Goal: Task Accomplishment & Management: Manage account settings

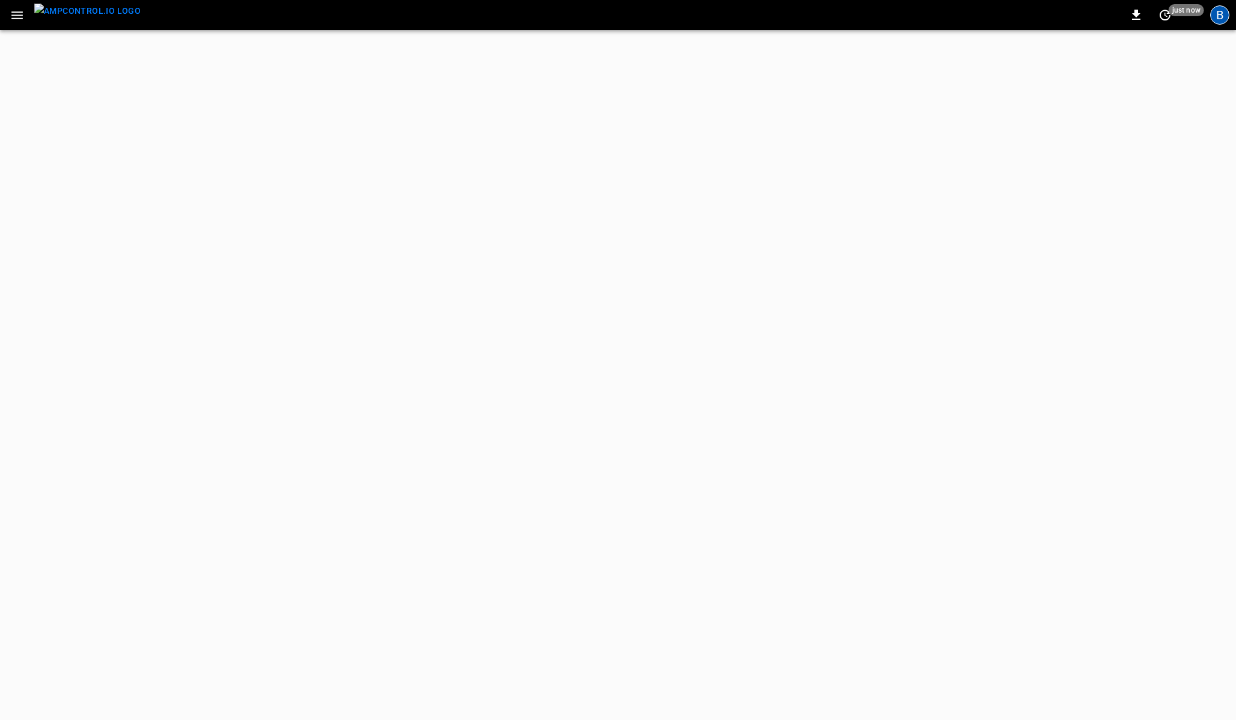
click at [1220, 16] on div "B" at bounding box center [1219, 14] width 19 height 19
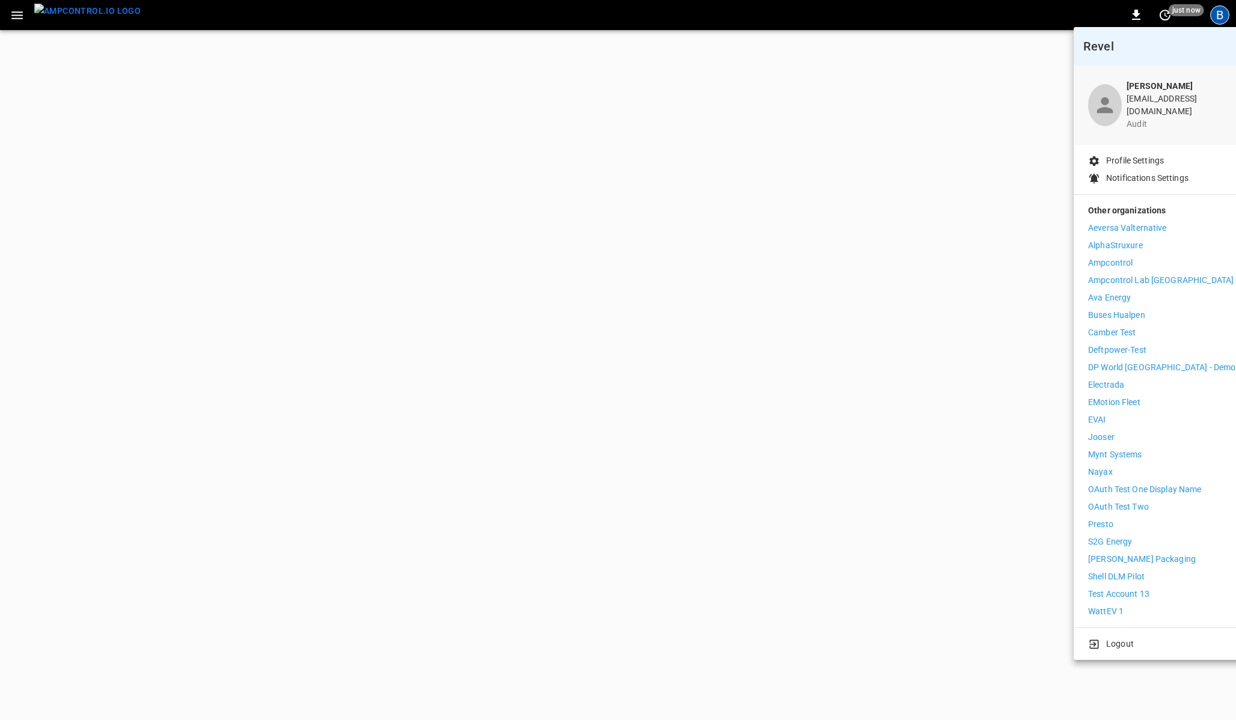
click at [1135, 257] on li "Ampcontrol" at bounding box center [1161, 263] width 147 height 13
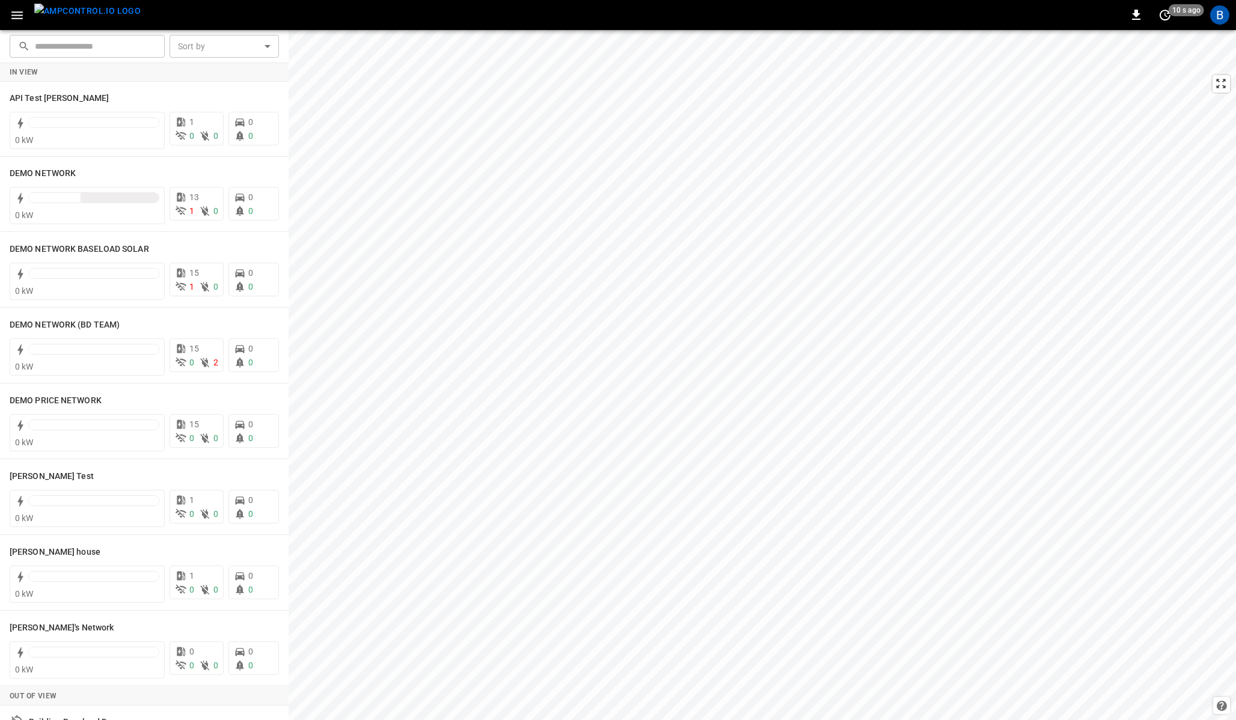
click at [20, 12] on icon "button" at bounding box center [16, 15] width 11 height 8
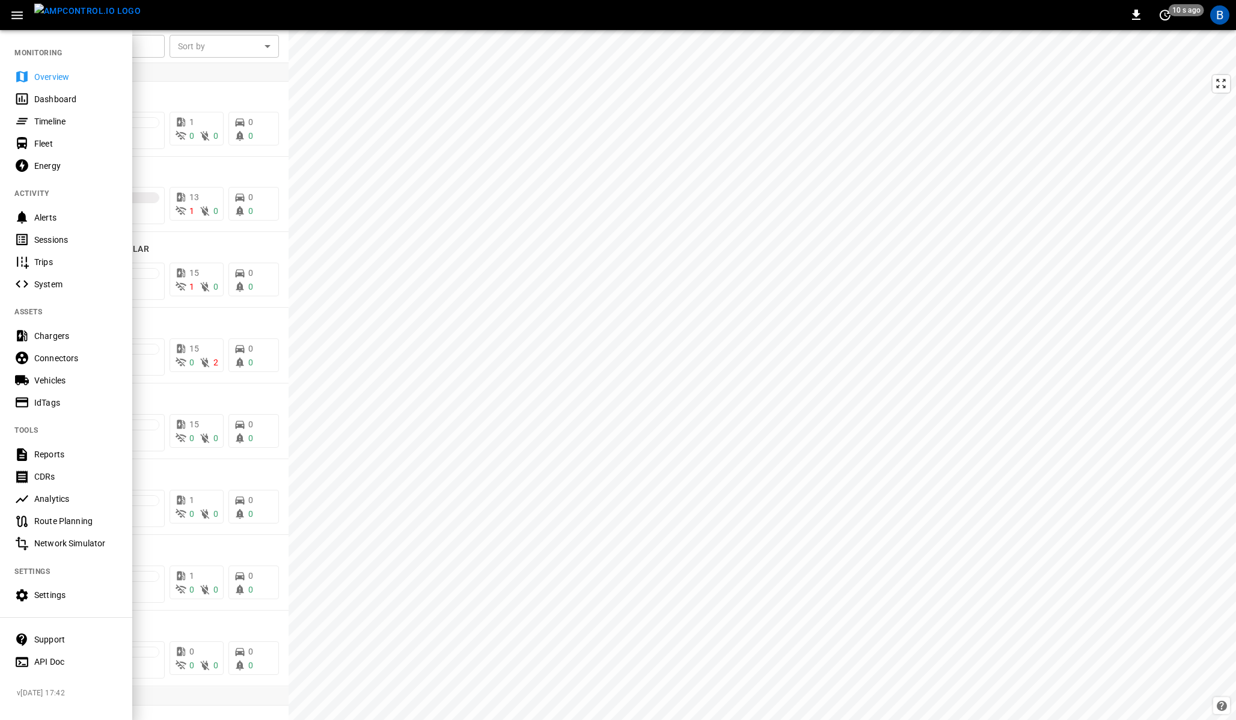
click at [78, 596] on div "Settings" at bounding box center [76, 595] width 84 height 12
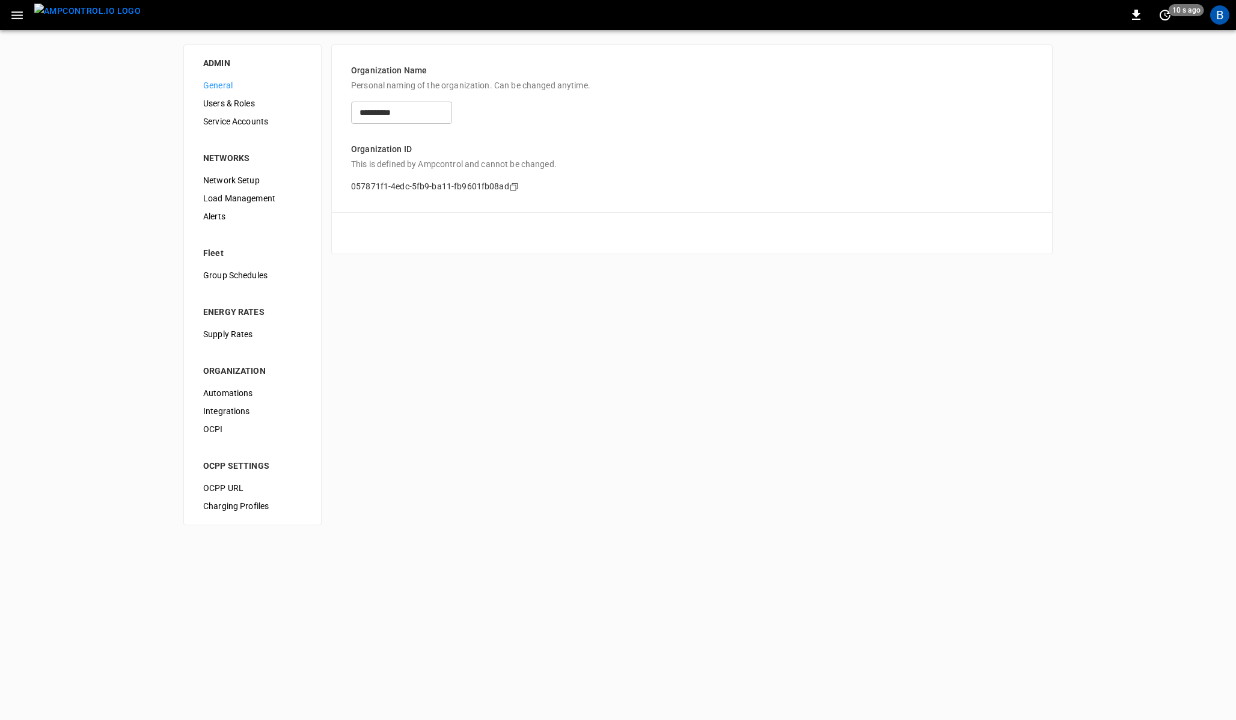
click at [249, 121] on span "Service Accounts" at bounding box center [252, 121] width 99 height 13
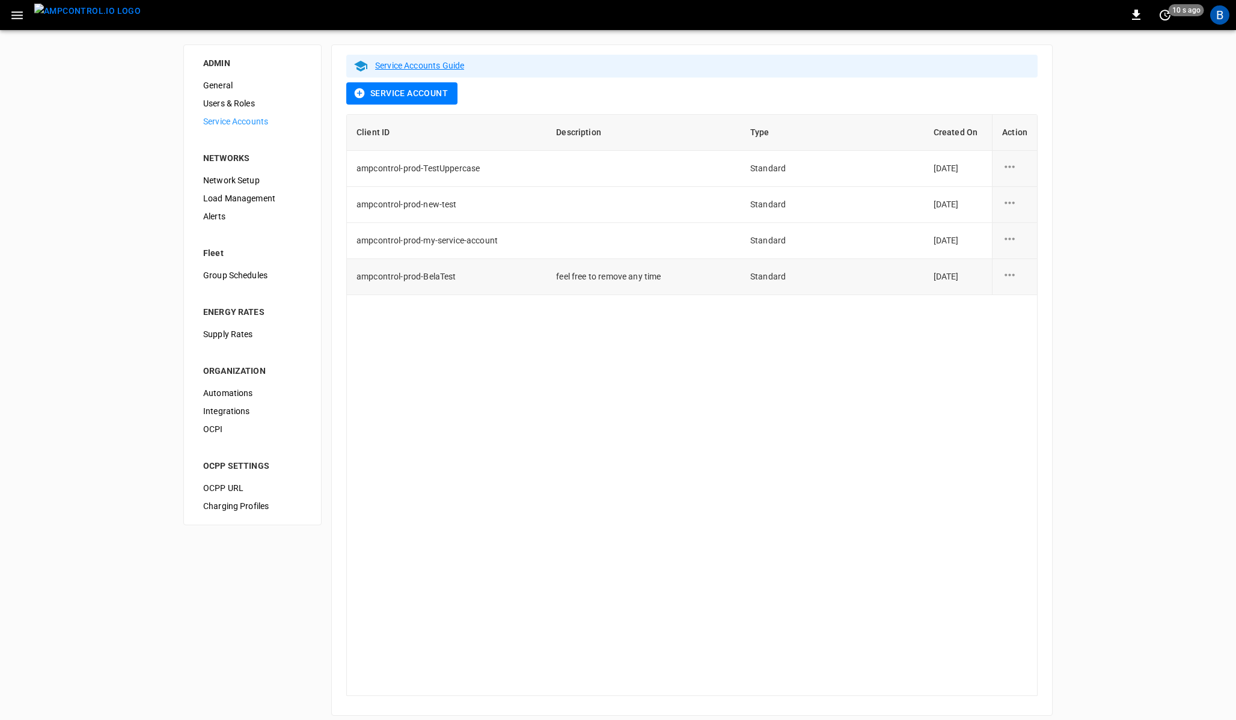
click at [1003, 271] on icon "service account action options" at bounding box center [1009, 274] width 15 height 15
click at [1031, 282] on li "Edit" at bounding box center [1046, 282] width 88 height 20
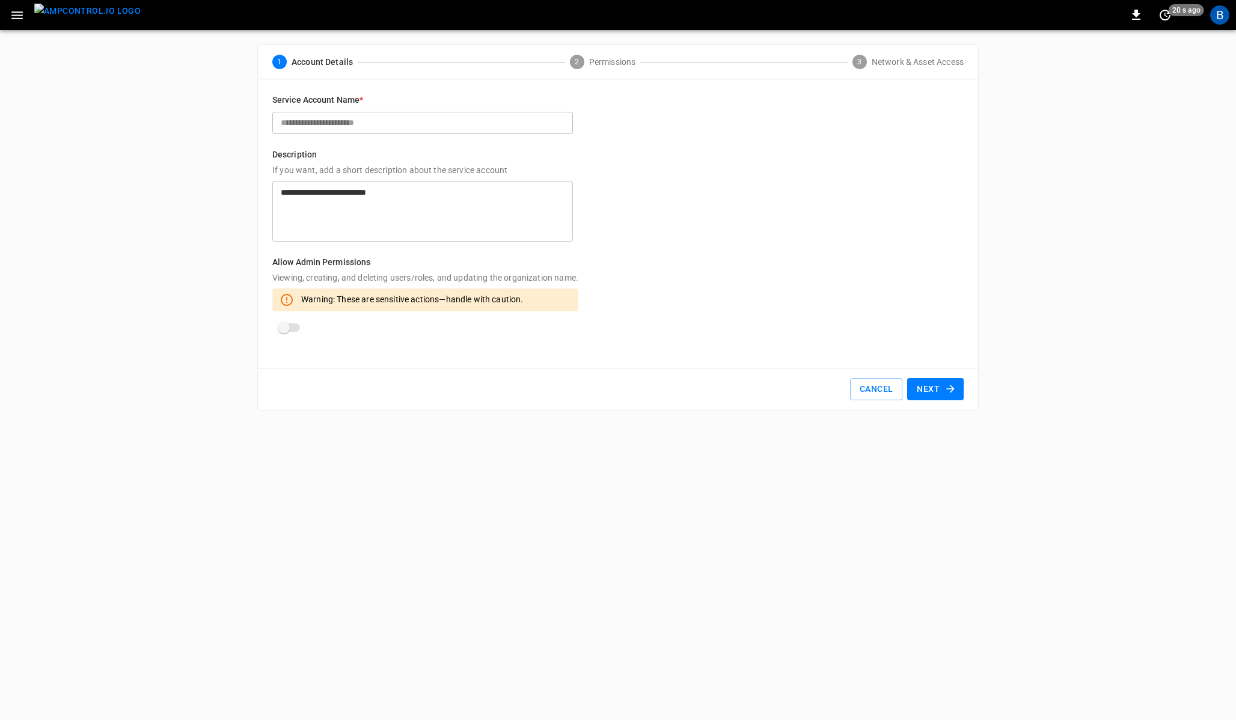
click at [915, 393] on button "Next" at bounding box center [935, 389] width 56 height 22
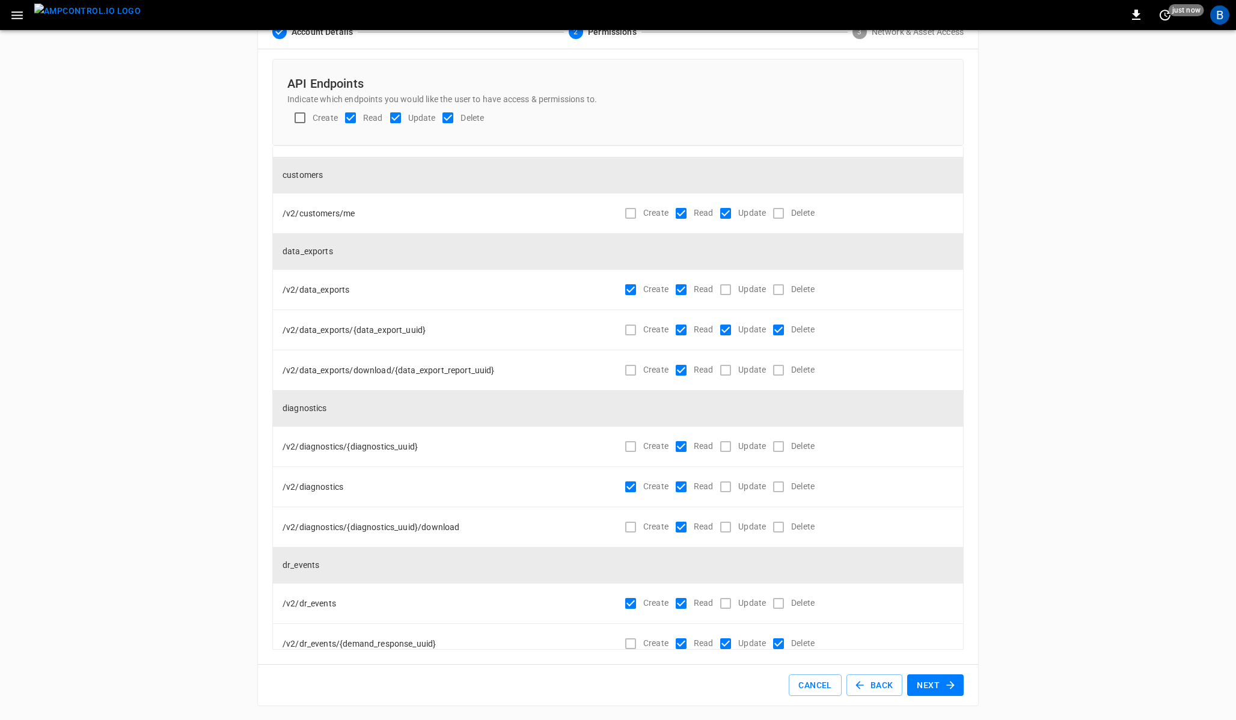
scroll to position [1565, 0]
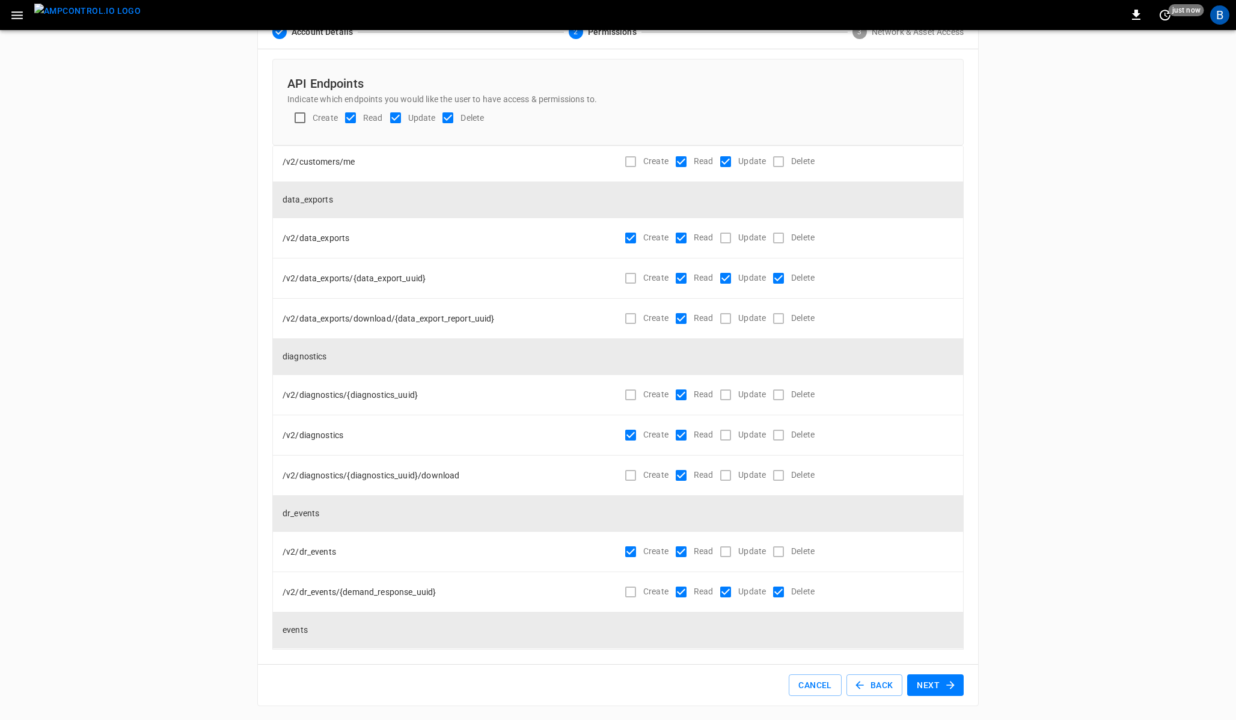
click at [924, 683] on button "Next" at bounding box center [935, 685] width 56 height 22
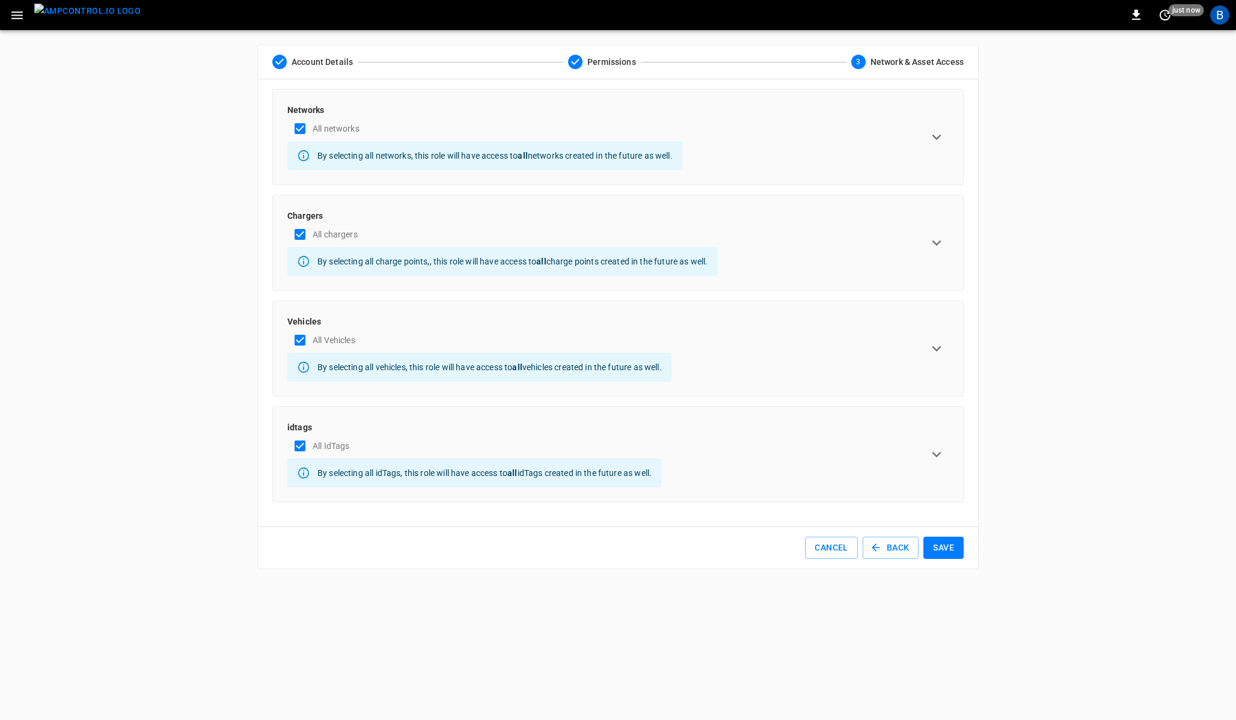
click at [934, 133] on icon "expand row" at bounding box center [936, 137] width 18 height 18
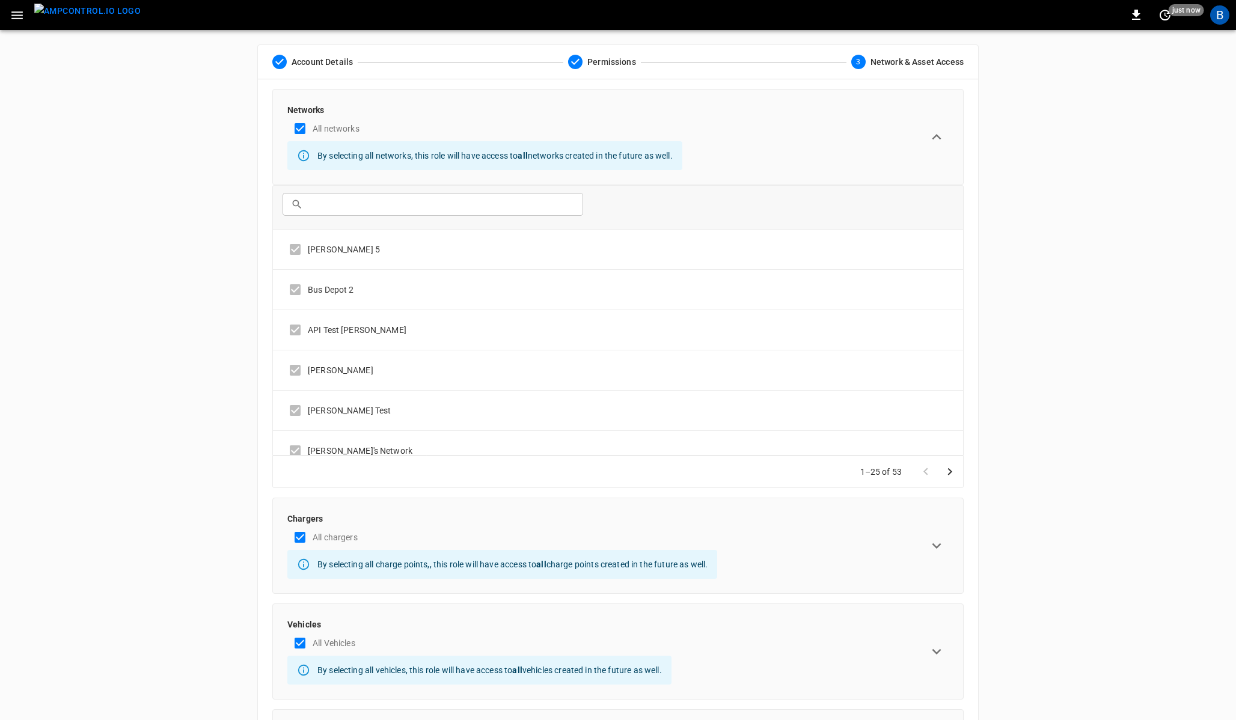
click at [934, 133] on icon "expand row" at bounding box center [936, 137] width 18 height 18
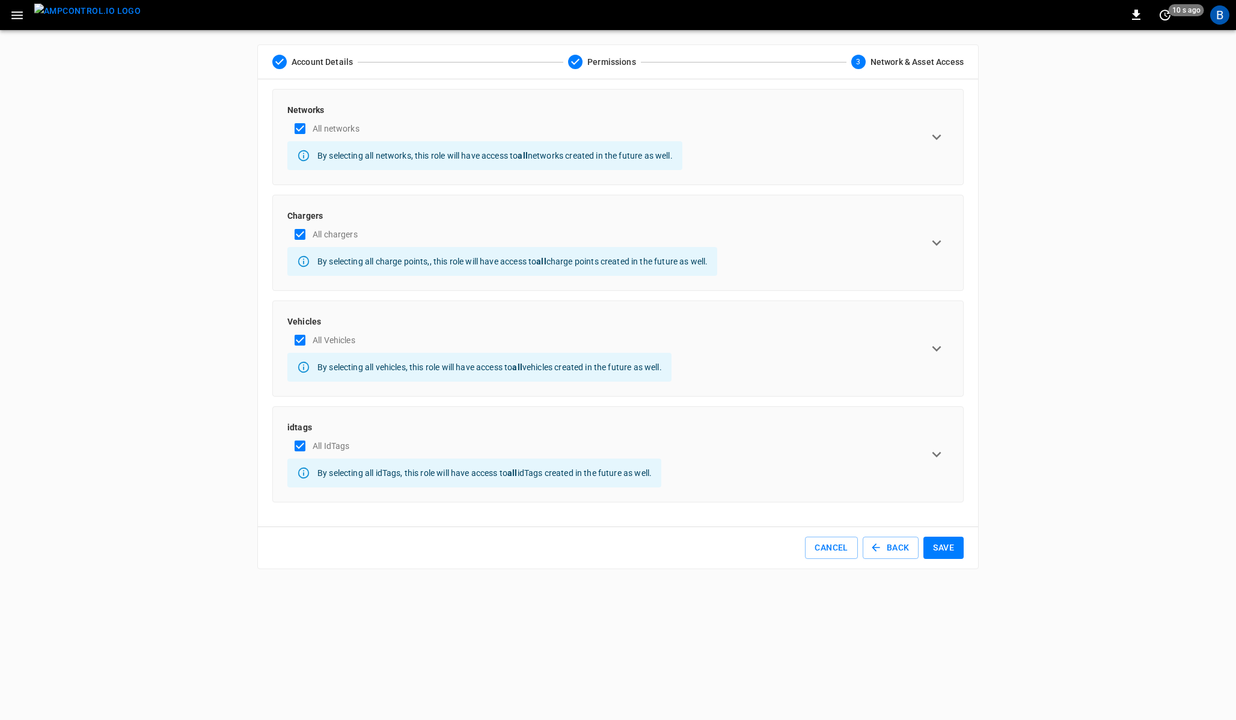
click at [934, 133] on icon "expand row" at bounding box center [936, 137] width 18 height 18
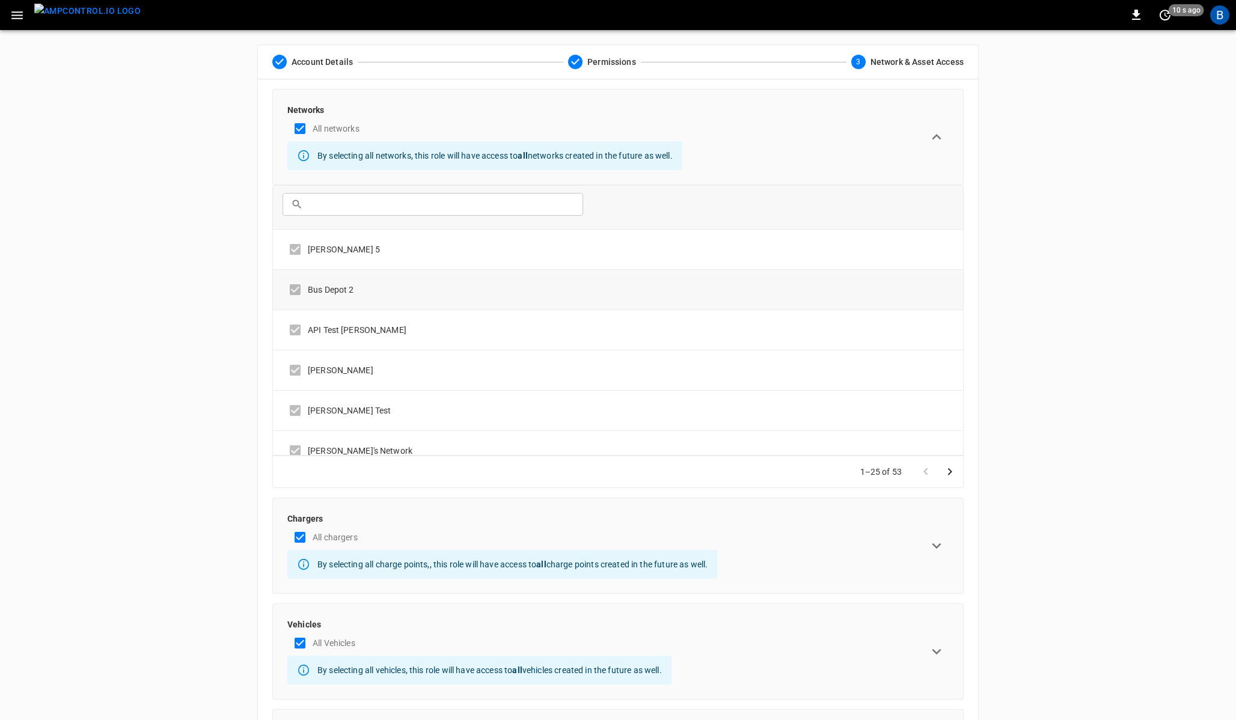
click at [296, 290] on td "Bus Depot 2" at bounding box center [618, 290] width 690 height 40
click at [386, 211] on input "text" at bounding box center [441, 204] width 267 height 22
click at [1077, 217] on div "ADMIN General Users & Roles Service Accounts NETWORKS Network Setup Load Manage…" at bounding box center [618, 458] width 1236 height 856
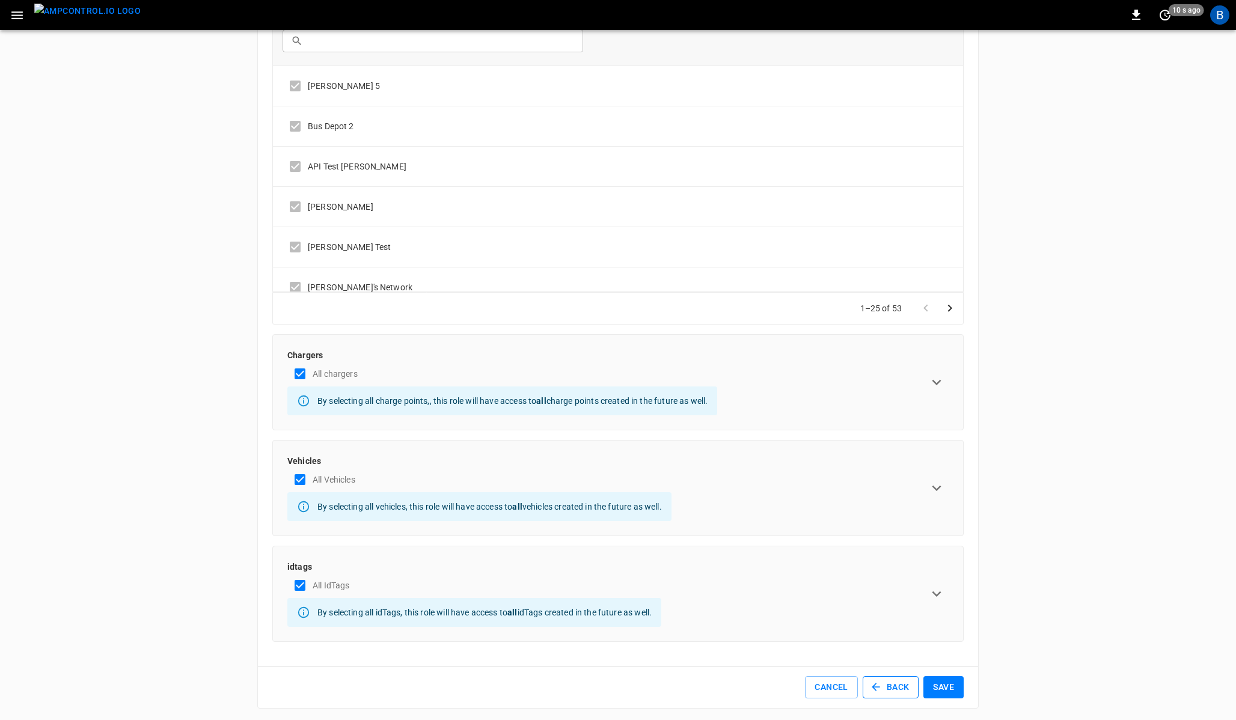
click at [894, 689] on button "Back" at bounding box center [890, 687] width 56 height 22
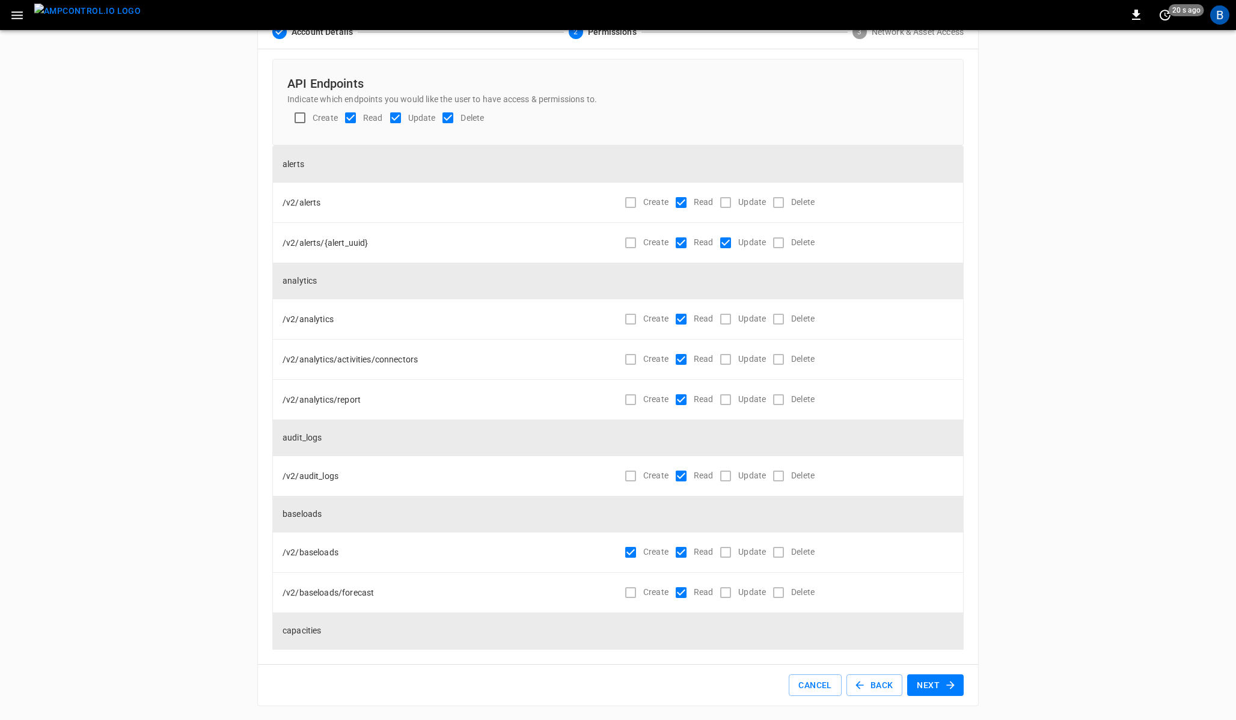
scroll to position [0, 0]
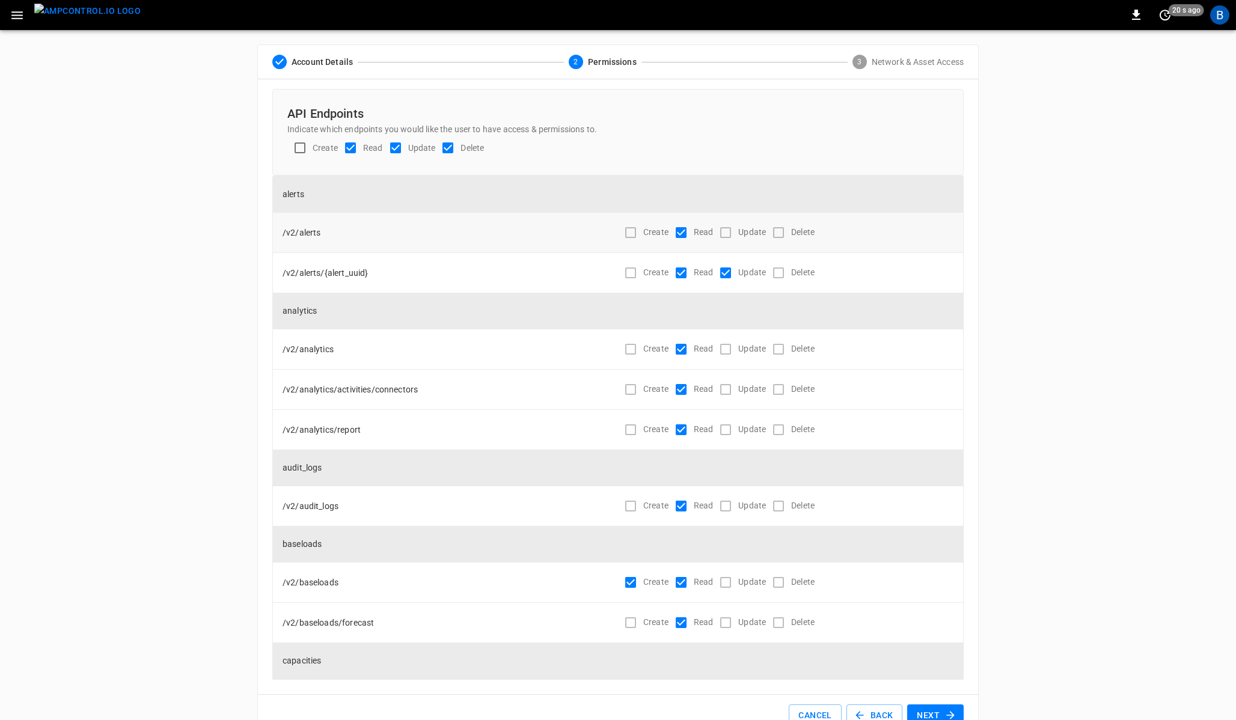
click at [777, 229] on div "Delete" at bounding box center [790, 232] width 49 height 25
click at [722, 230] on div "Update" at bounding box center [739, 232] width 53 height 25
click at [1040, 246] on div "ADMIN General Users & Roles Service Accounts NETWORKS Network Setup Load Manage…" at bounding box center [618, 390] width 1236 height 721
